Goal: Task Accomplishment & Management: Manage account settings

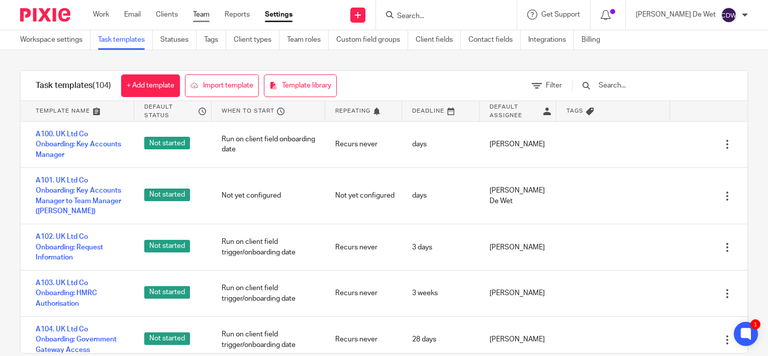
click at [201, 16] on link "Team" at bounding box center [201, 15] width 17 height 10
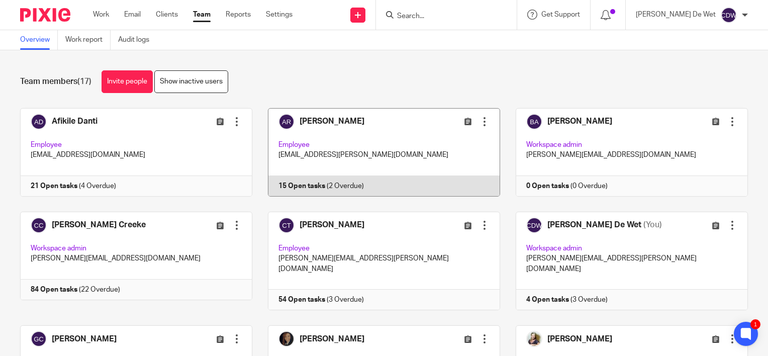
scroll to position [101, 0]
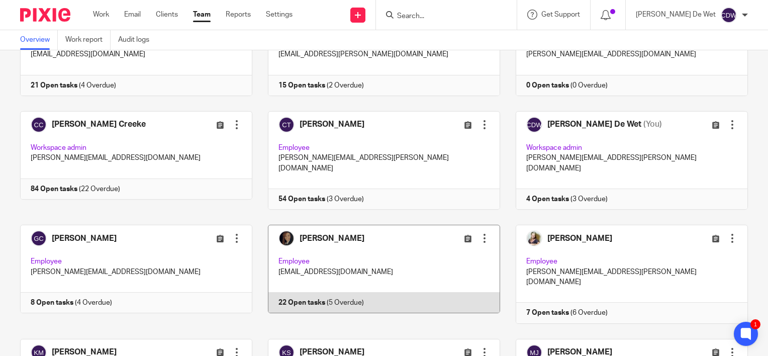
click at [363, 235] on link at bounding box center [376, 274] width 248 height 99
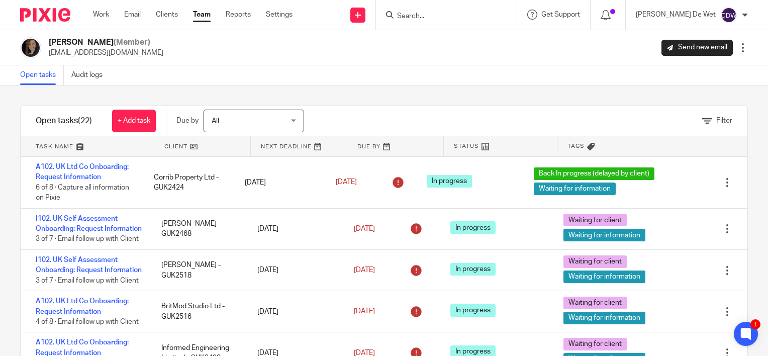
click at [278, 146] on link at bounding box center [299, 146] width 96 height 20
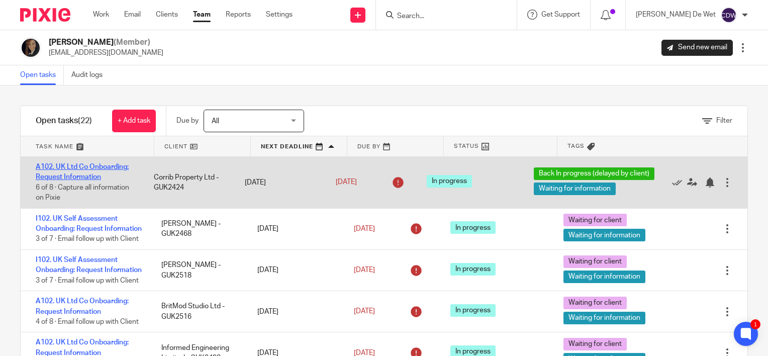
click at [126, 165] on link "A102. UK Ltd Co Onboarding: Request Information" at bounding box center [82, 171] width 93 height 17
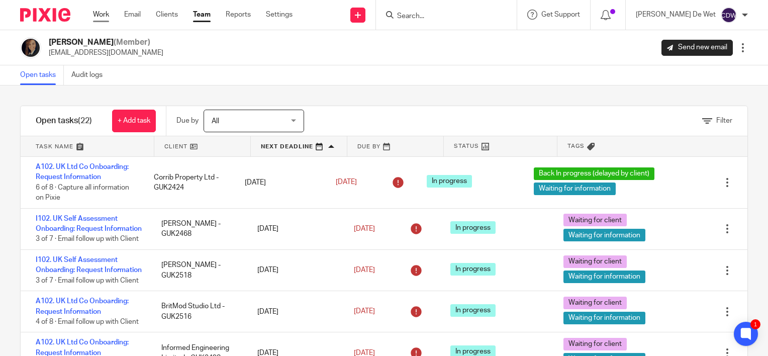
click at [103, 18] on link "Work" at bounding box center [101, 15] width 16 height 10
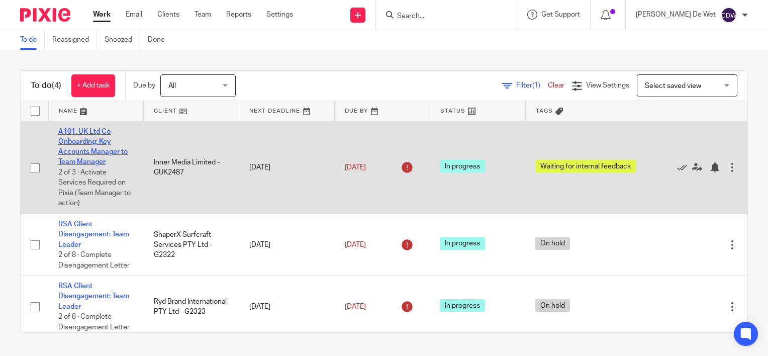
click at [110, 151] on link "A101. UK Ltd Co Onboarding: Key Accounts Manager to Team Manager" at bounding box center [92, 147] width 69 height 38
click at [359, 171] on link "[DATE]" at bounding box center [367, 167] width 45 height 11
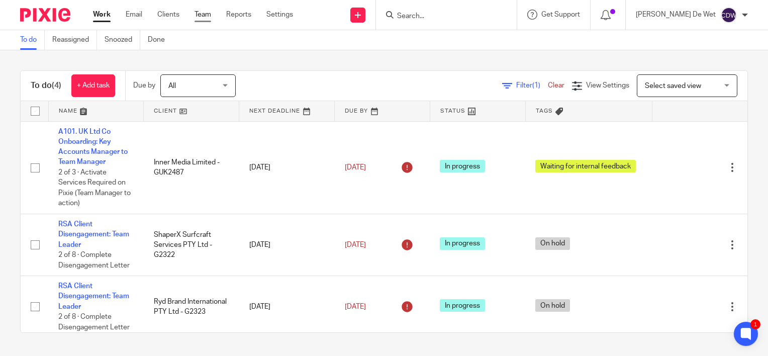
click at [201, 17] on link "Team" at bounding box center [203, 15] width 17 height 10
